Goal: Submit feedback/report problem

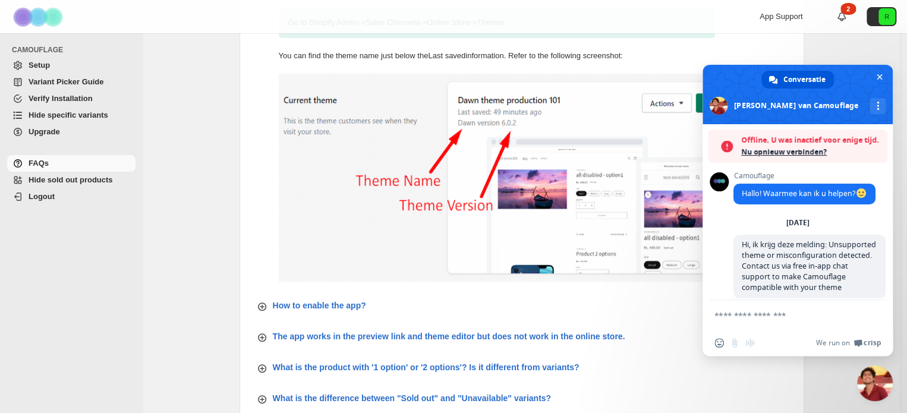
scroll to position [6569, 0]
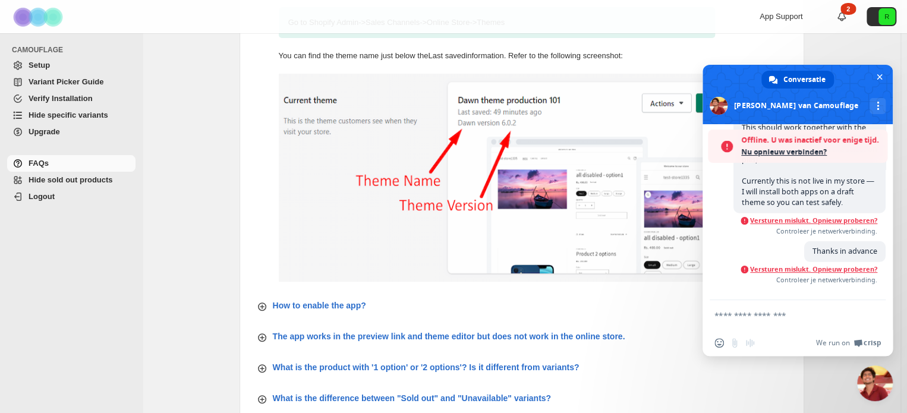
drag, startPoint x: 793, startPoint y: 277, endPoint x: 800, endPoint y: 150, distance: 126.9
click at [800, 150] on div "Offline. U was inactief voor enige tijd. Nu opnieuw verbinden? Camouflage Hallo…" at bounding box center [798, 212] width 190 height 176
click at [800, 150] on span "Nu opnieuw verbinden?" at bounding box center [811, 152] width 140 height 12
click at [830, 225] on span "Versturen mislukt. Opnieuw proberen?" at bounding box center [813, 220] width 127 height 8
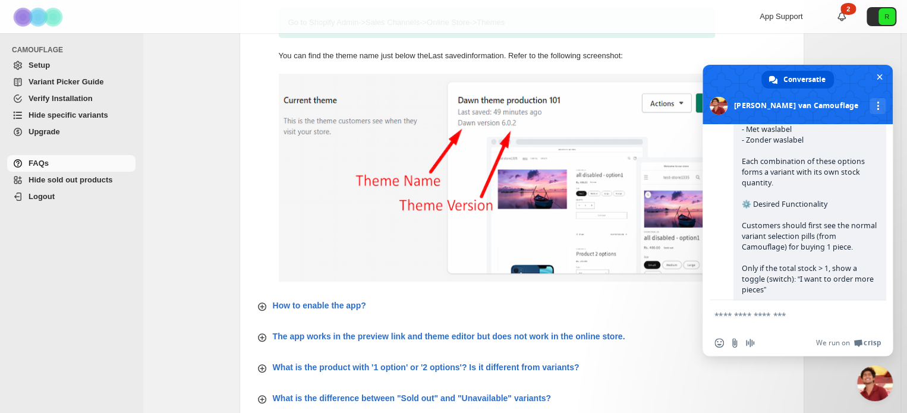
scroll to position [5303, 0]
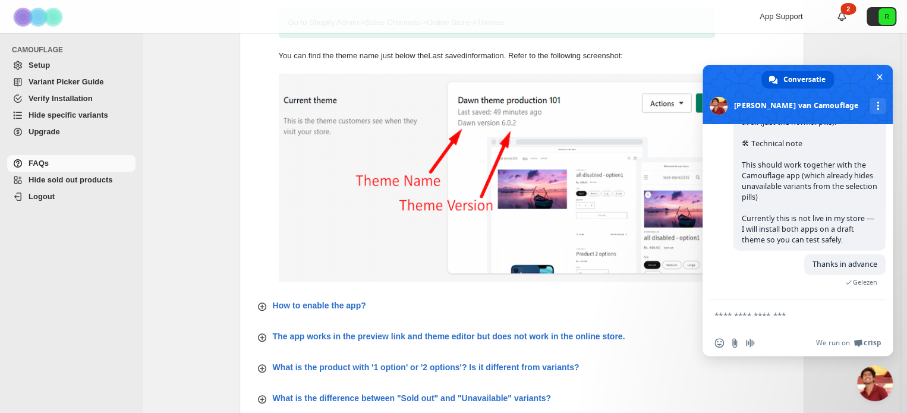
scroll to position [6541, 0]
click at [777, 314] on textarea "Typ een bericht..." at bounding box center [785, 315] width 140 height 11
